Goal: Transaction & Acquisition: Purchase product/service

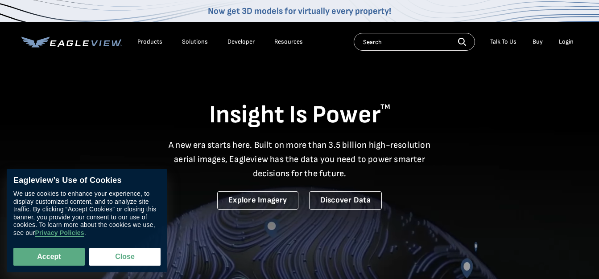
click at [569, 39] on div "Login" at bounding box center [565, 42] width 15 height 8
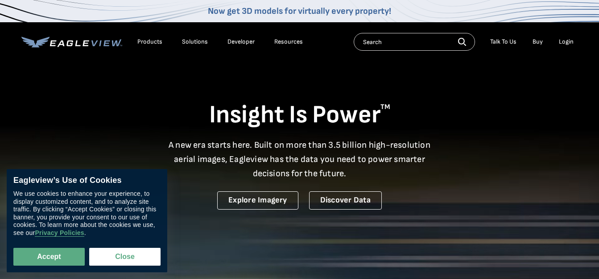
click at [563, 44] on div "Login" at bounding box center [565, 42] width 15 height 8
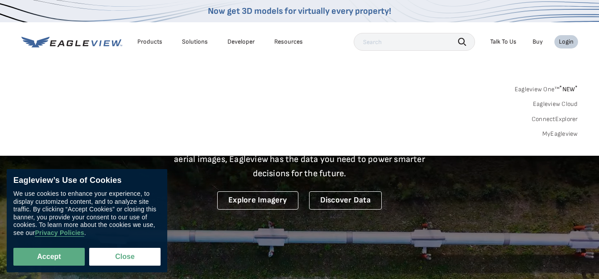
click at [563, 133] on link "MyEagleview" at bounding box center [560, 134] width 36 height 8
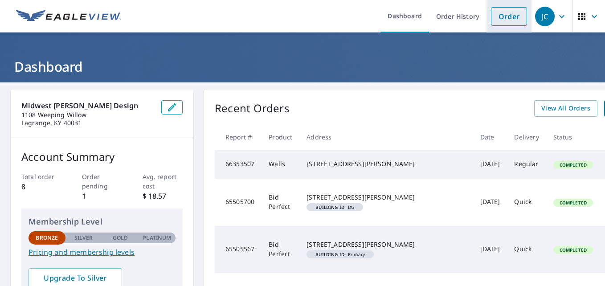
click at [505, 18] on link "Order" at bounding box center [509, 16] width 36 height 19
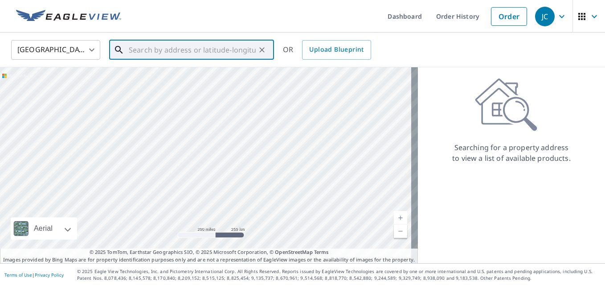
click at [232, 53] on input "text" at bounding box center [192, 49] width 127 height 25
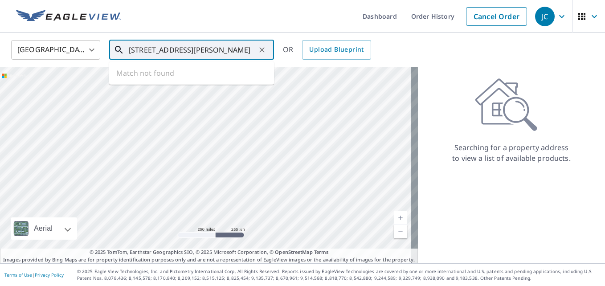
type input "620 Mathews mill rd glasgow ky"
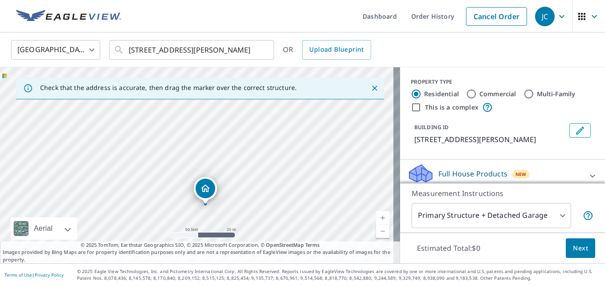
drag, startPoint x: 181, startPoint y: 137, endPoint x: 189, endPoint y: 178, distance: 41.4
click at [189, 178] on div "620 Matthews Mill Rd Glasgow, KY 42141" at bounding box center [200, 165] width 400 height 196
drag, startPoint x: 189, startPoint y: 178, endPoint x: 192, endPoint y: 152, distance: 26.0
click at [192, 152] on div "620 Matthews Mill Rd Glasgow, KY 42141" at bounding box center [200, 165] width 400 height 196
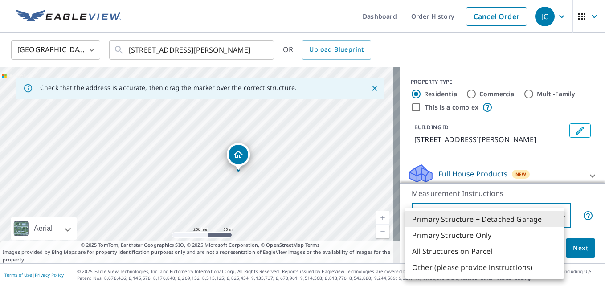
click at [555, 217] on body "JC JC Dashboard Order History Cancel Order JC United States US ​ 620 Mathews mi…" at bounding box center [302, 143] width 605 height 286
click at [470, 234] on li "Primary Structure Only" at bounding box center [485, 235] width 160 height 16
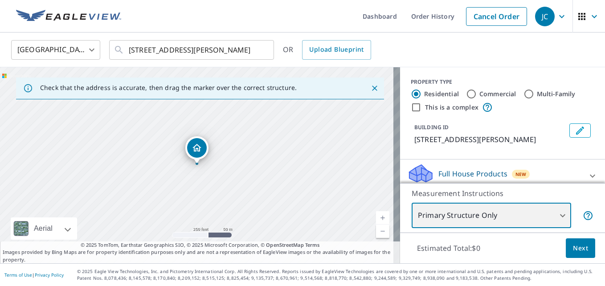
type input "2"
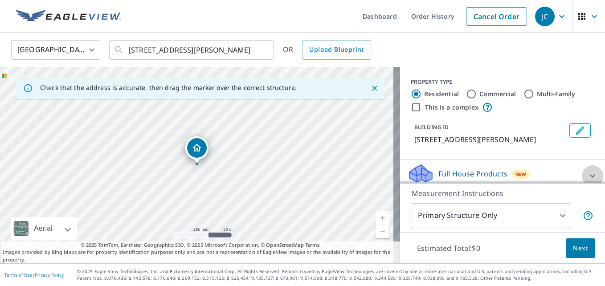
click at [590, 176] on icon at bounding box center [592, 175] width 5 height 3
click at [587, 177] on icon at bounding box center [592, 176] width 11 height 11
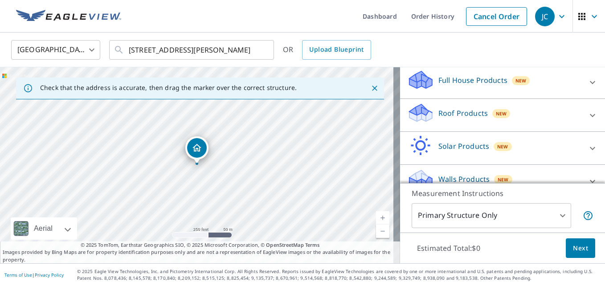
scroll to position [90, 0]
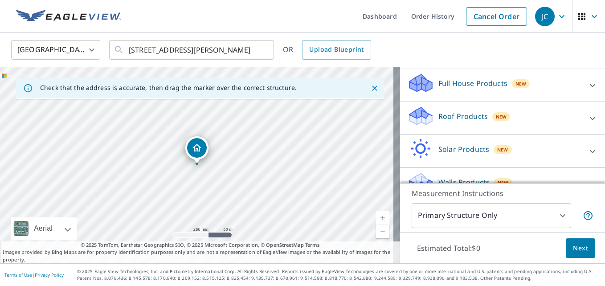
click at [587, 116] on icon at bounding box center [592, 118] width 11 height 11
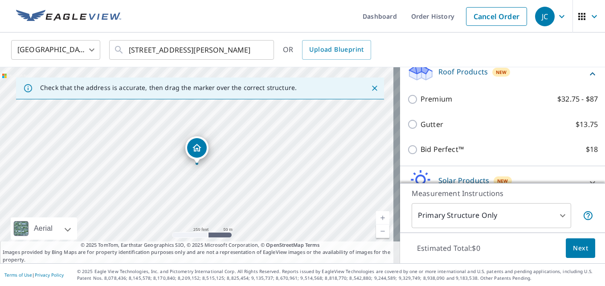
scroll to position [184, 0]
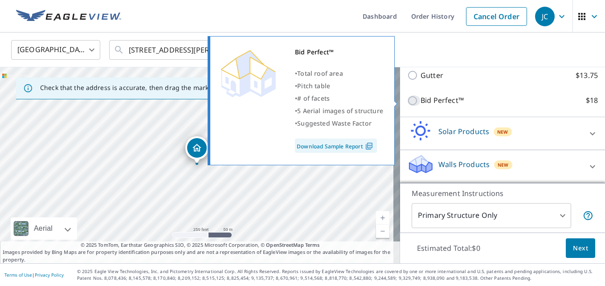
click at [408, 100] on input "Bid Perfect™ $18" at bounding box center [413, 100] width 13 height 11
checkbox input "true"
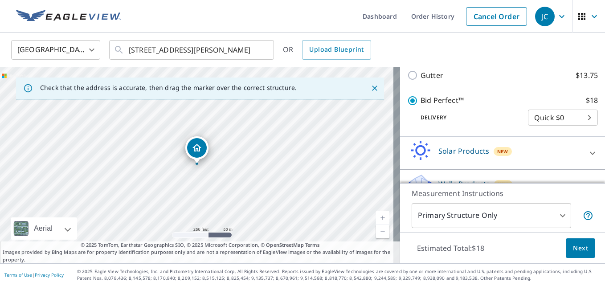
click at [578, 250] on span "Next" at bounding box center [580, 248] width 15 height 11
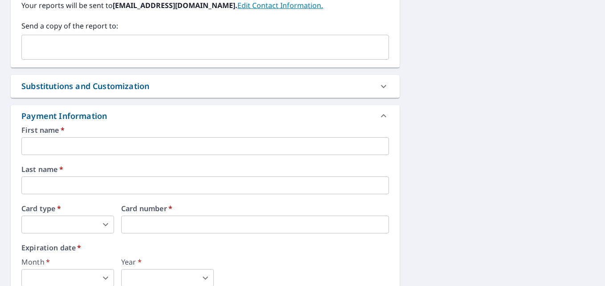
scroll to position [312, 0]
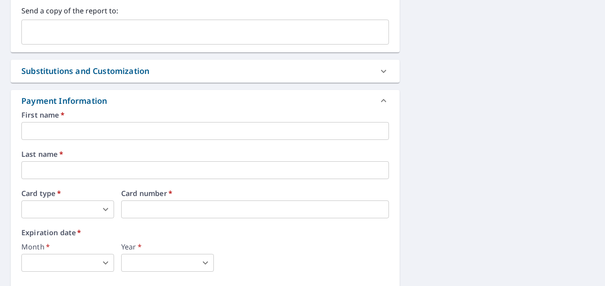
click at [227, 133] on input "text" at bounding box center [205, 131] width 368 height 18
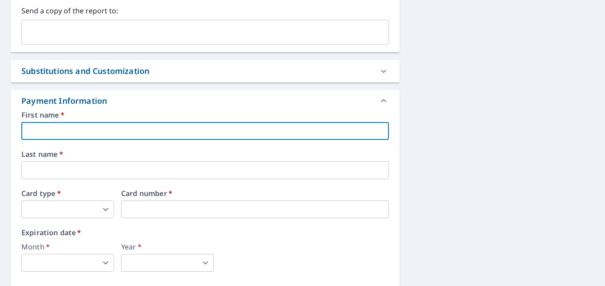
type input "Joe"
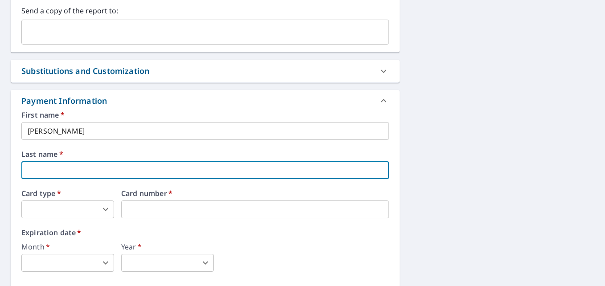
click at [43, 175] on input "text" at bounding box center [205, 170] width 368 height 18
type input "Cormney"
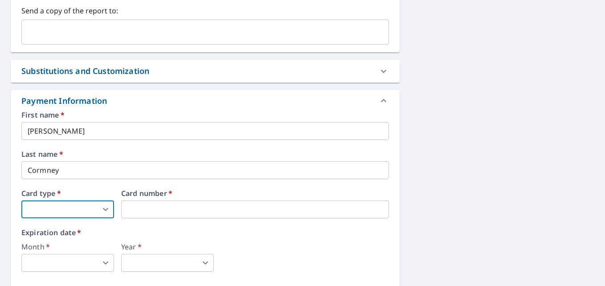
click at [99, 211] on body "JC JC Dashboard Order History Cancel Order JC Dashboard / Finalize Order Finali…" at bounding box center [302, 143] width 605 height 286
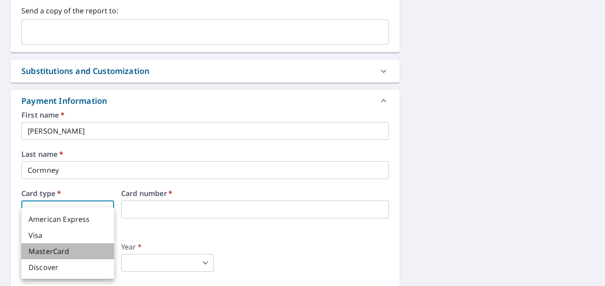
click at [49, 249] on li "MasterCard" at bounding box center [67, 251] width 93 height 16
type input "3"
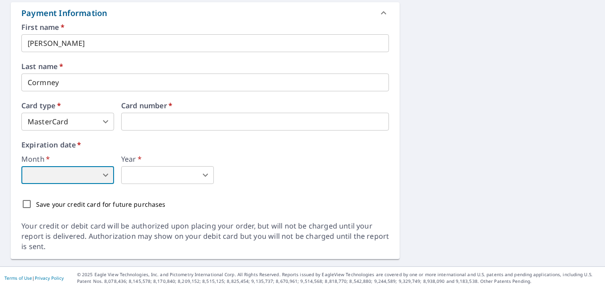
scroll to position [403, 0]
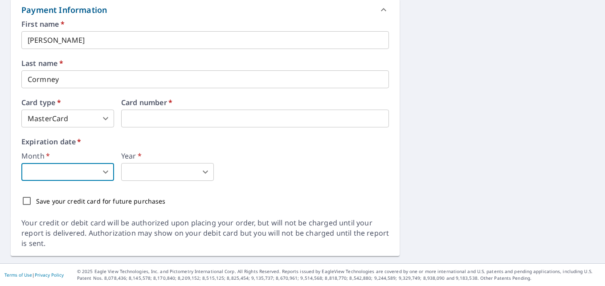
click at [98, 174] on body "JC JC Dashboard Order History Cancel Order JC Dashboard / Finalize Order Finali…" at bounding box center [302, 143] width 605 height 286
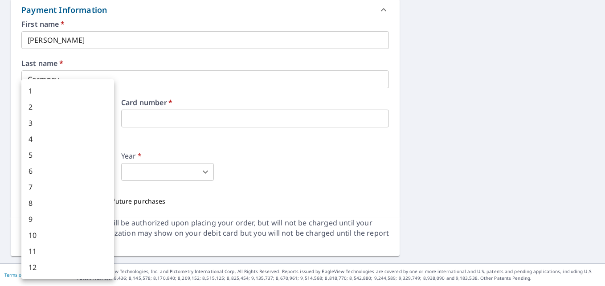
click at [51, 124] on li "3" at bounding box center [67, 123] width 93 height 16
type input "3"
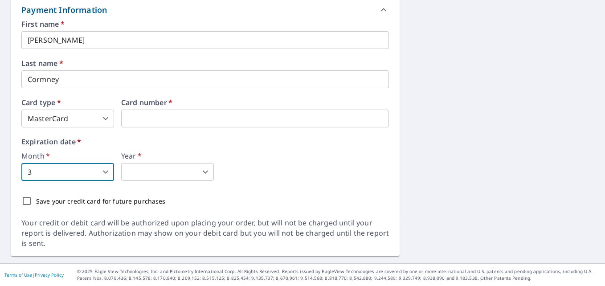
click at [193, 174] on body "JC JC Dashboard Order History Cancel Order JC Dashboard / Finalize Order Finali…" at bounding box center [302, 143] width 605 height 286
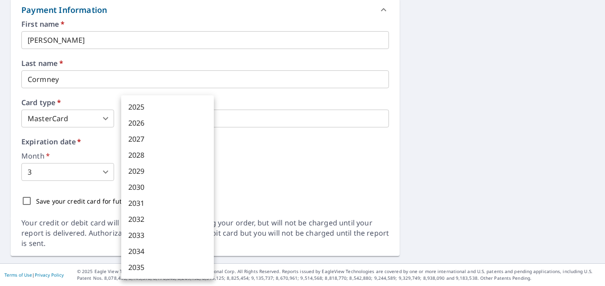
click at [152, 167] on li "2029" at bounding box center [167, 171] width 93 height 16
type input "2029"
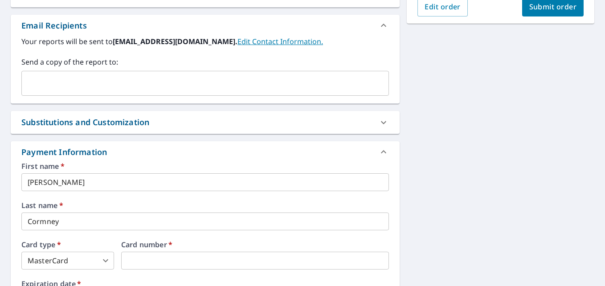
scroll to position [135, 0]
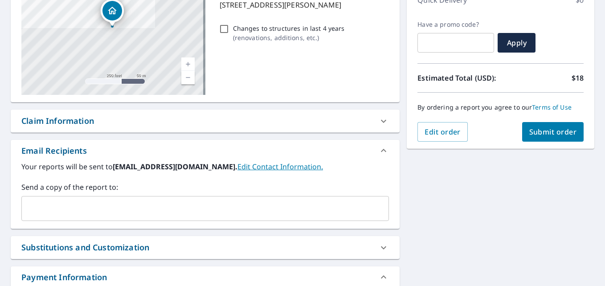
click at [535, 131] on span "Submit order" at bounding box center [554, 132] width 48 height 10
